Goal: Go to known website: Go to known website

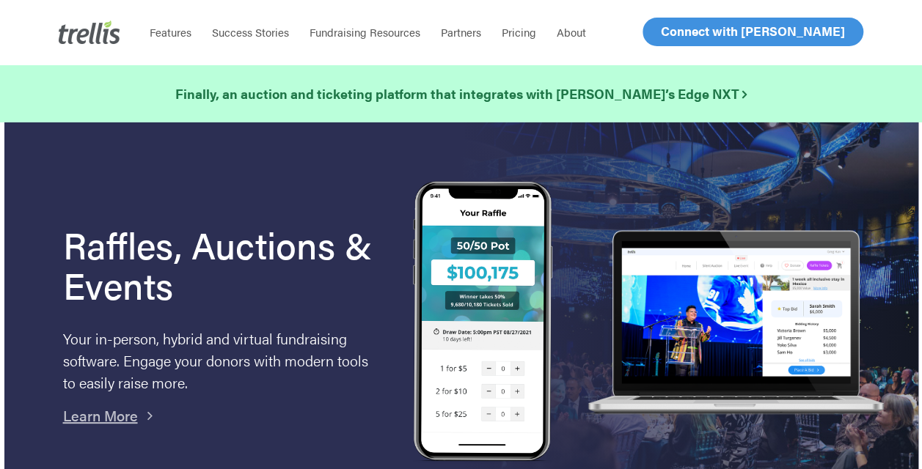
click at [676, 35] on span "Log In" at bounding box center [677, 32] width 35 height 18
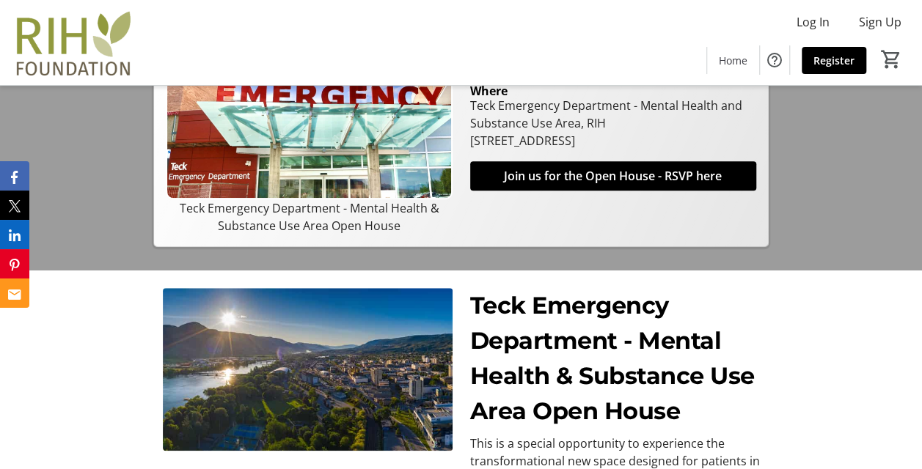
scroll to position [339, 0]
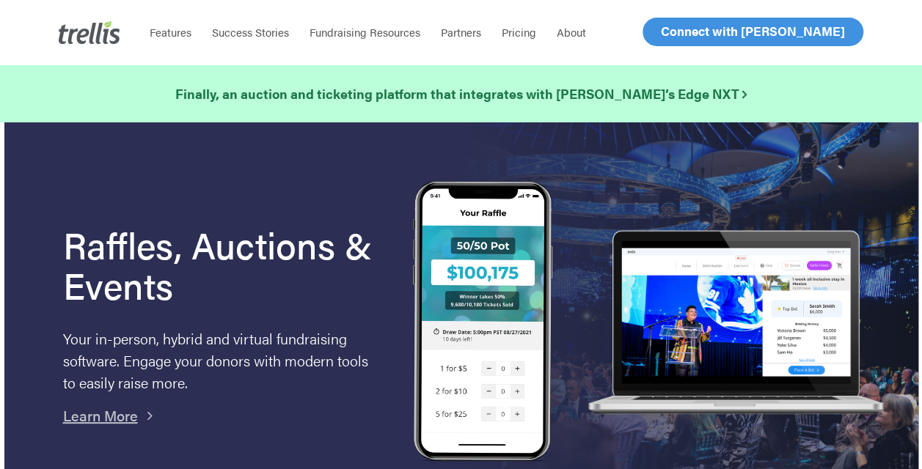
click at [676, 34] on span "Log In" at bounding box center [677, 32] width 35 height 18
